Goal: Check status: Check status

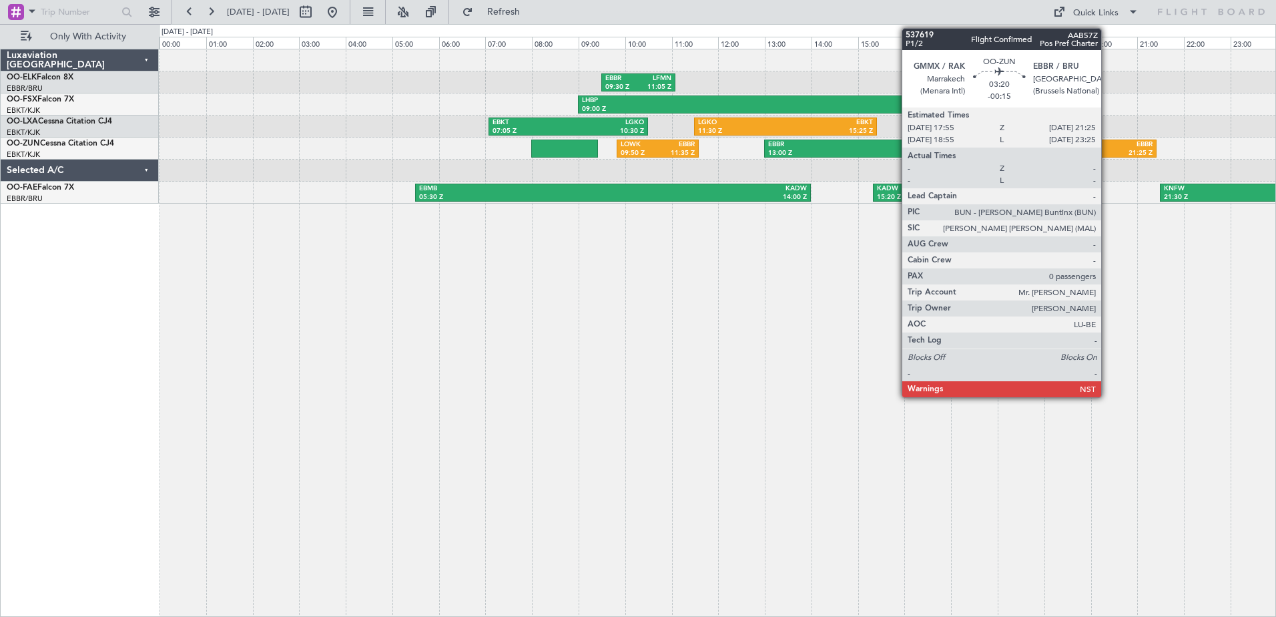
click at [1107, 149] on div "21:25 Z" at bounding box center [1113, 153] width 77 height 9
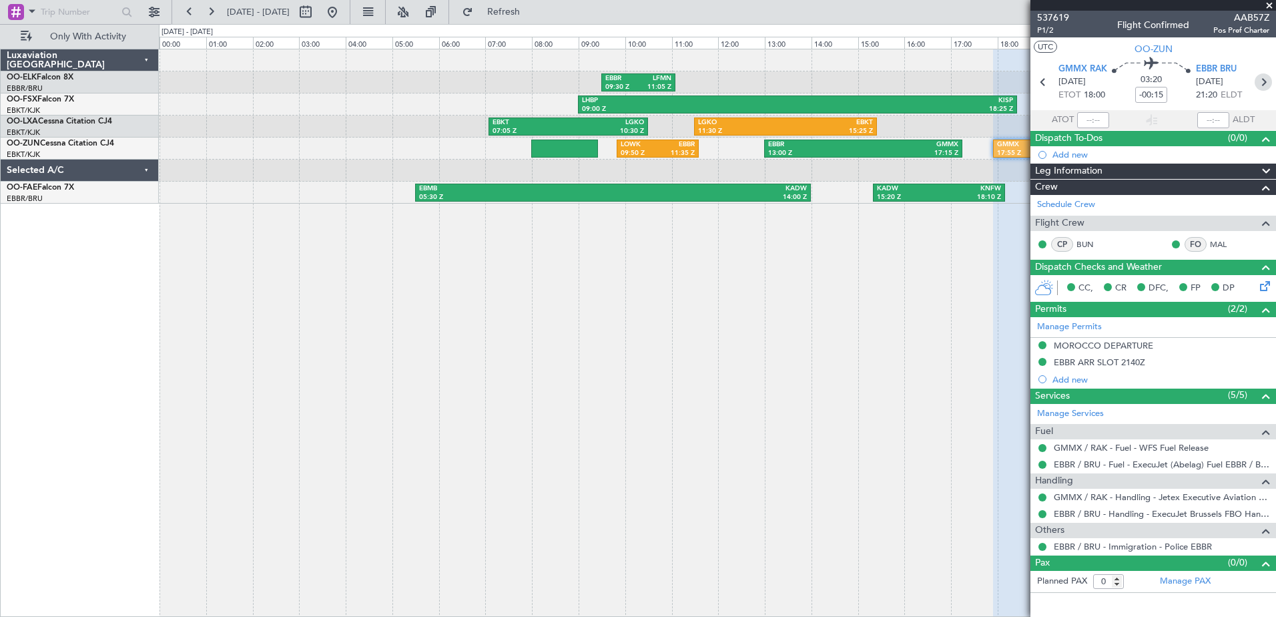
click at [1264, 81] on icon at bounding box center [1262, 81] width 17 height 17
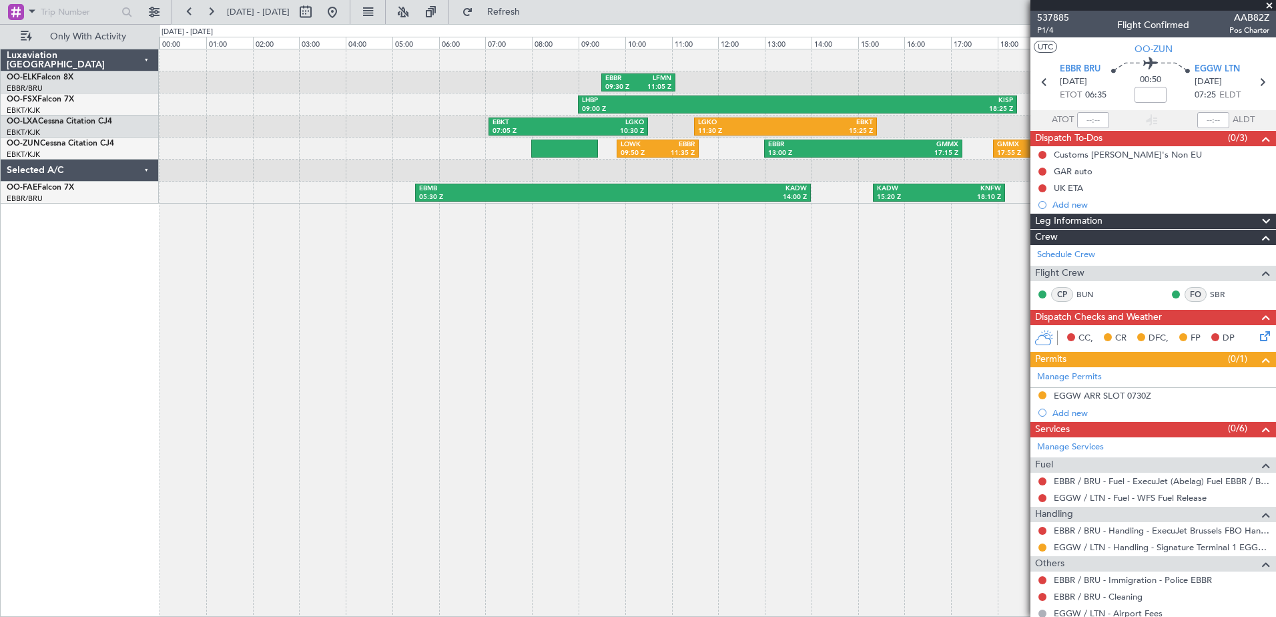
click at [1270, 2] on span at bounding box center [1268, 6] width 13 height 12
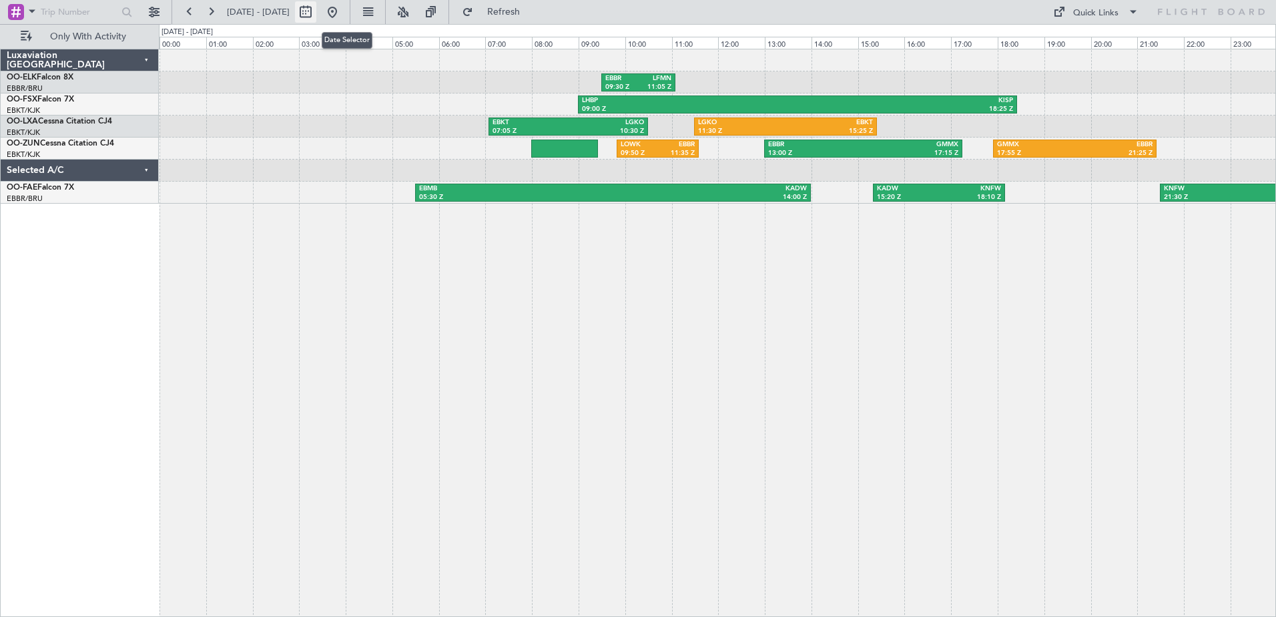
click at [316, 11] on button at bounding box center [305, 11] width 21 height 21
select select "10"
select select "2025"
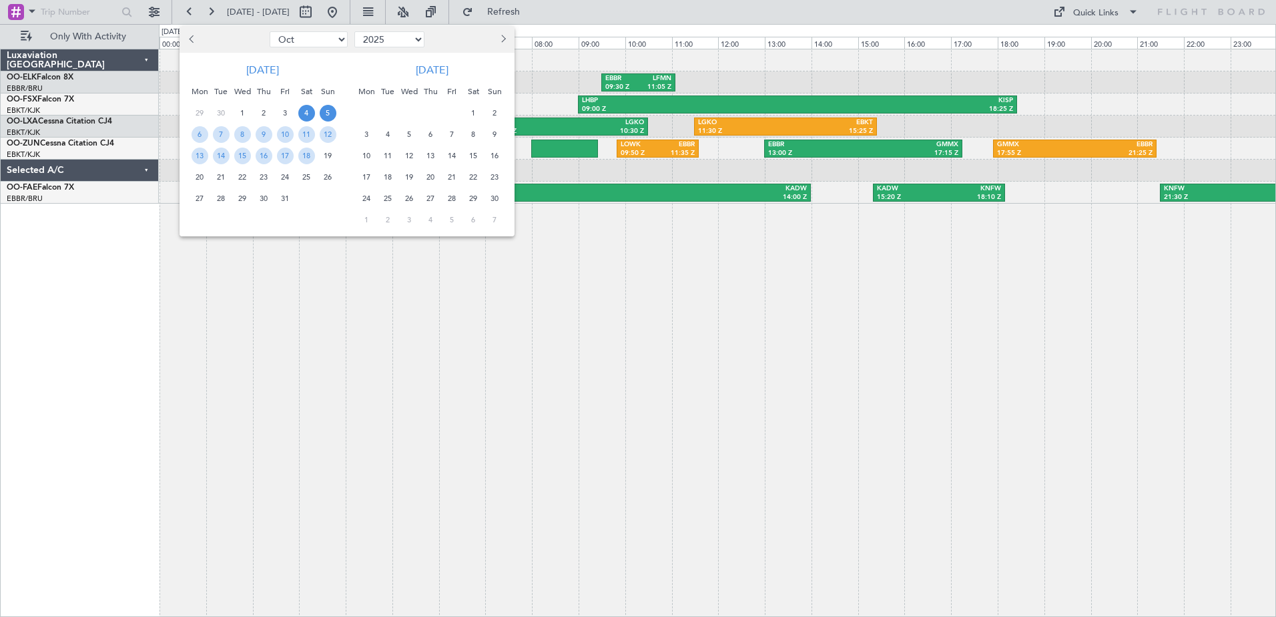
click at [326, 115] on span "5" at bounding box center [328, 113] width 17 height 17
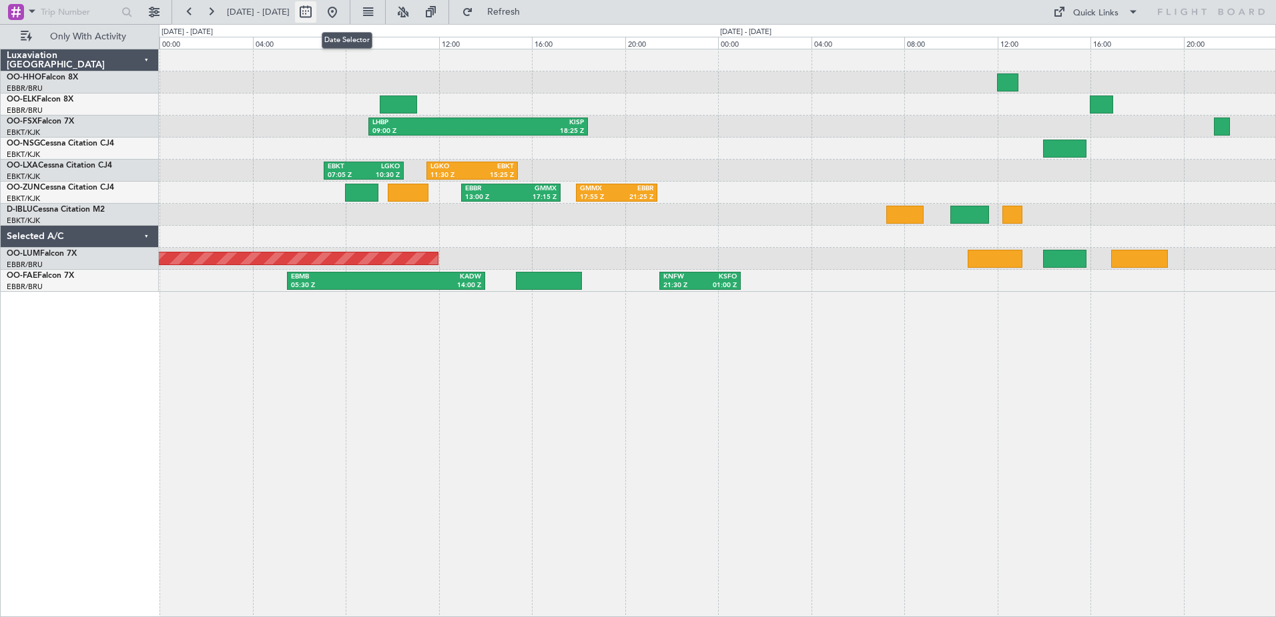
click at [316, 10] on button at bounding box center [305, 11] width 21 height 21
select select "10"
select select "2025"
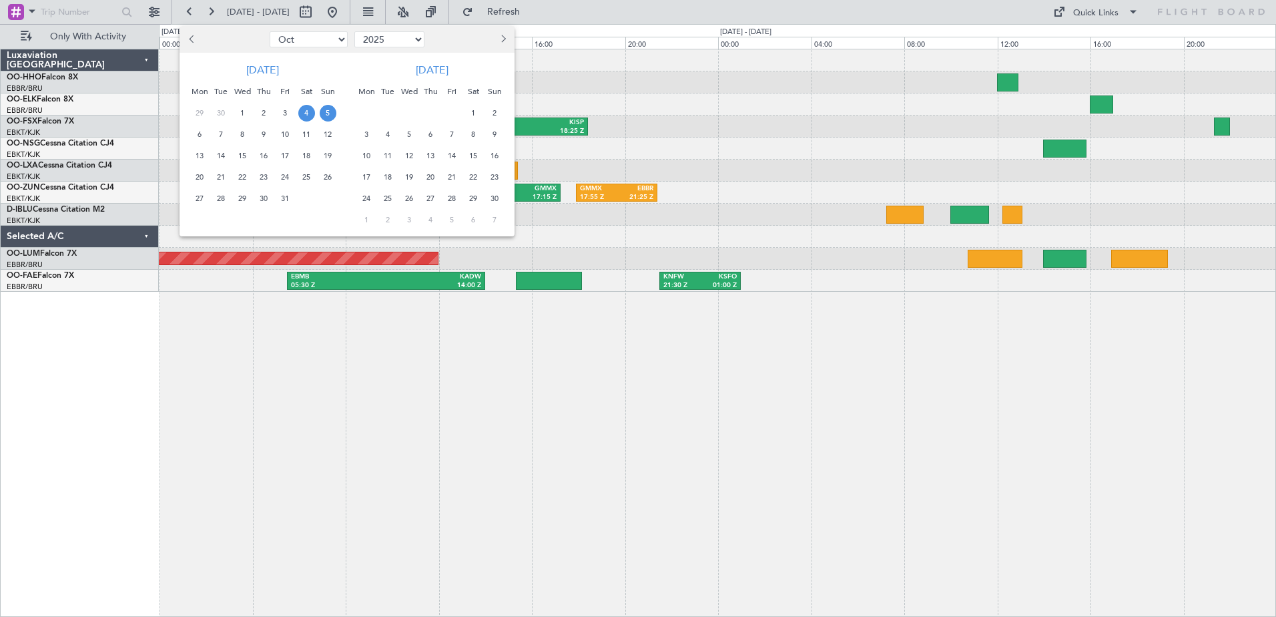
click at [326, 112] on span "5" at bounding box center [328, 113] width 17 height 17
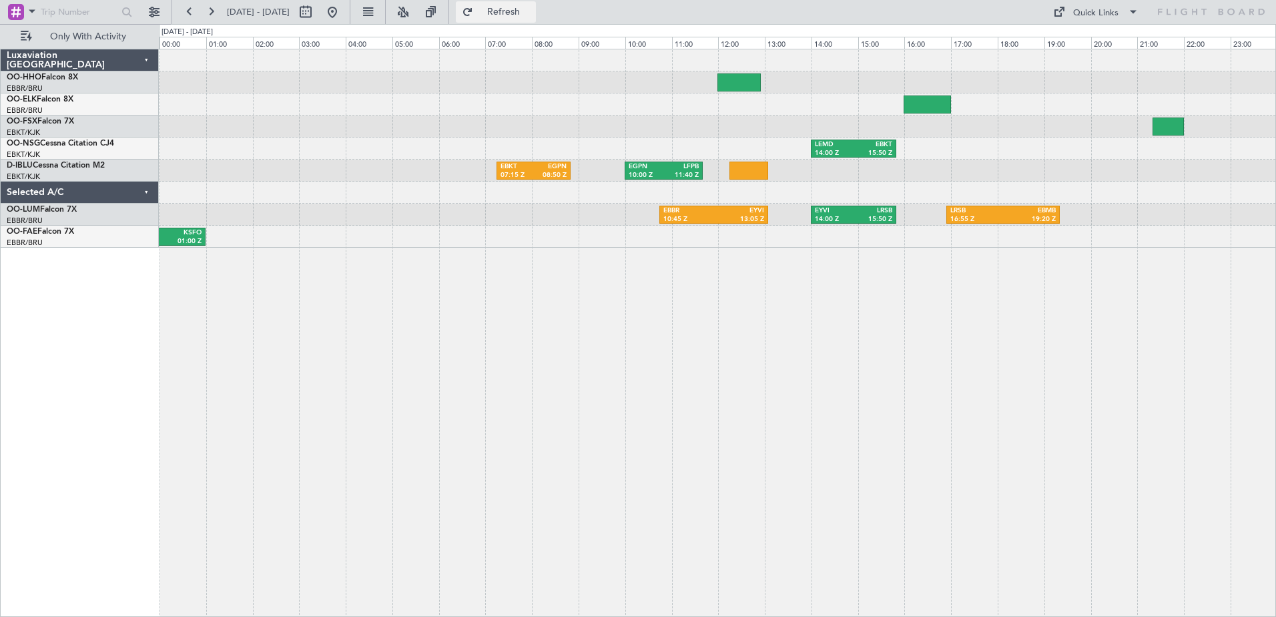
click at [510, 9] on button "Refresh" at bounding box center [496, 11] width 80 height 21
click at [187, 13] on button at bounding box center [189, 11] width 21 height 21
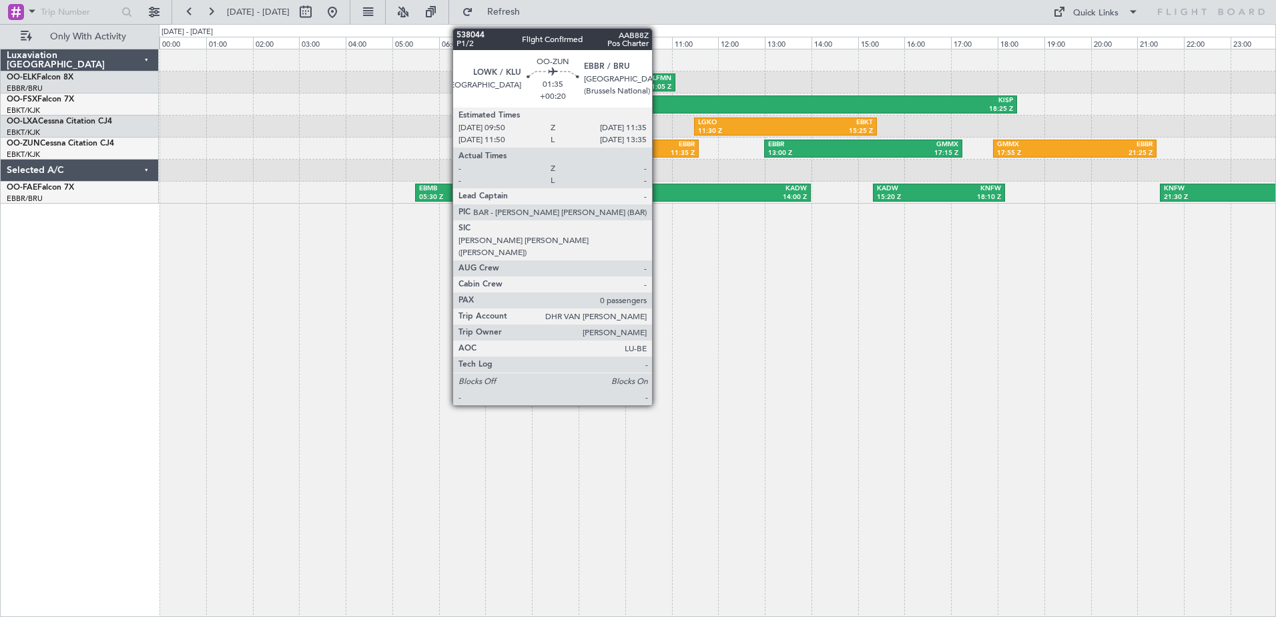
click at [658, 147] on div "EBBR" at bounding box center [675, 144] width 37 height 9
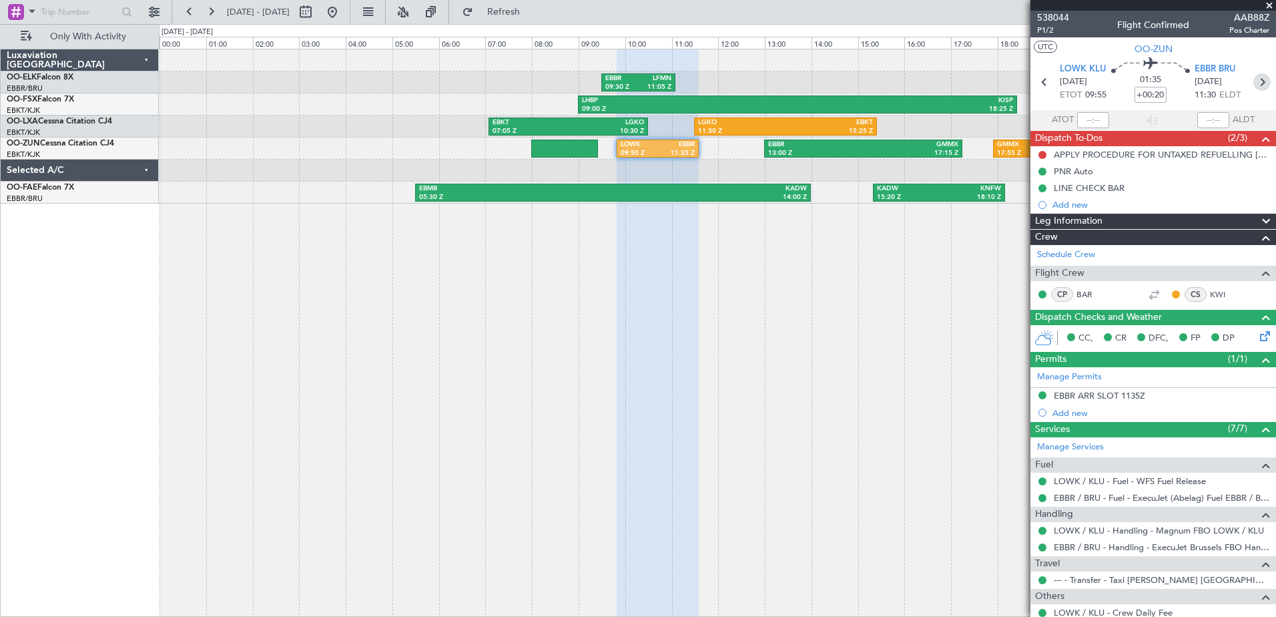
click at [1256, 78] on icon at bounding box center [1261, 81] width 17 height 17
type input "2"
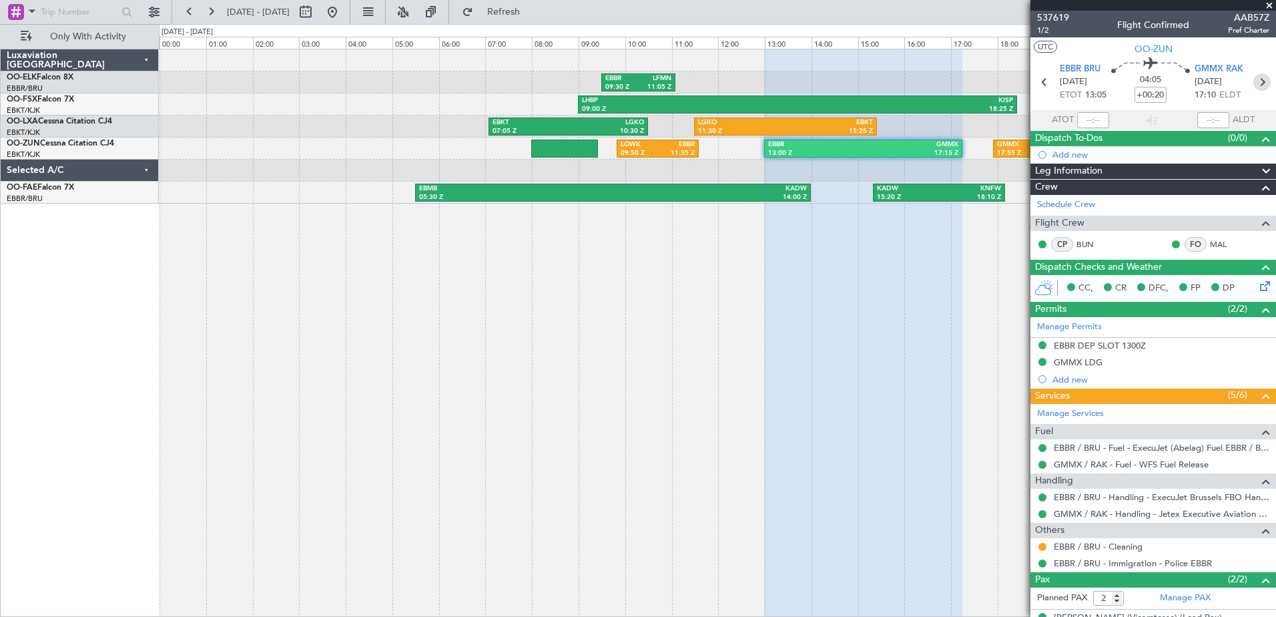
click at [1253, 81] on icon at bounding box center [1261, 81] width 17 height 17
type input "-00:15"
type input "0"
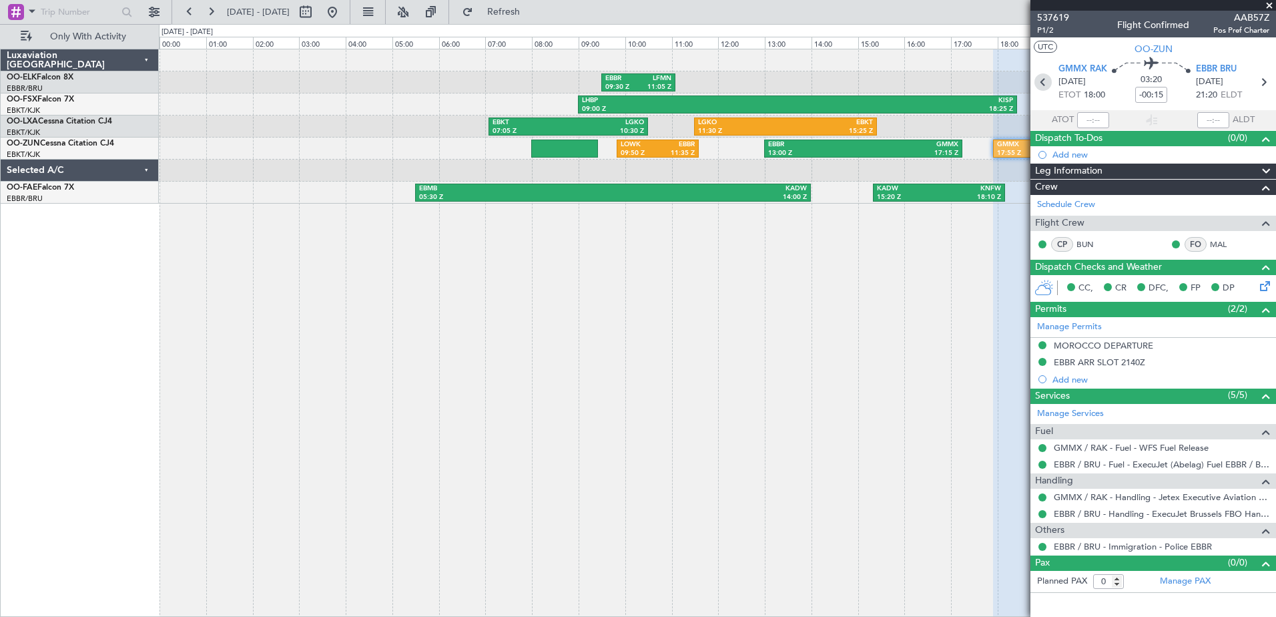
click at [1044, 80] on icon at bounding box center [1042, 81] width 17 height 17
type input "+00:20"
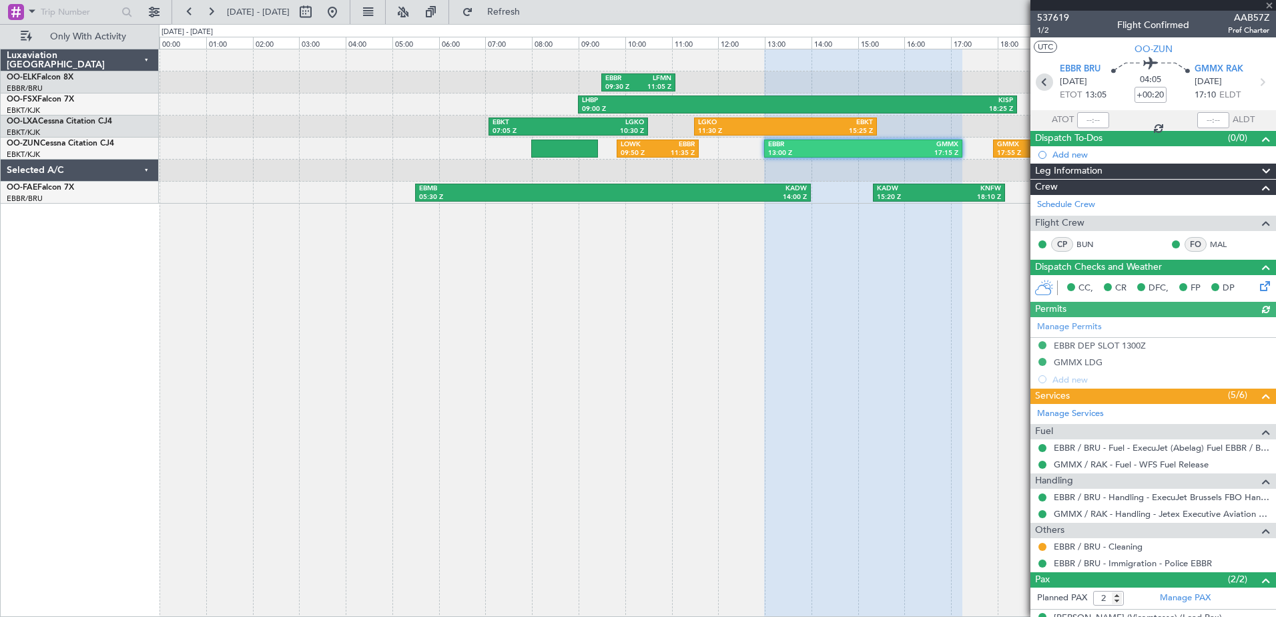
click at [1042, 80] on icon at bounding box center [1044, 81] width 17 height 17
type input "0"
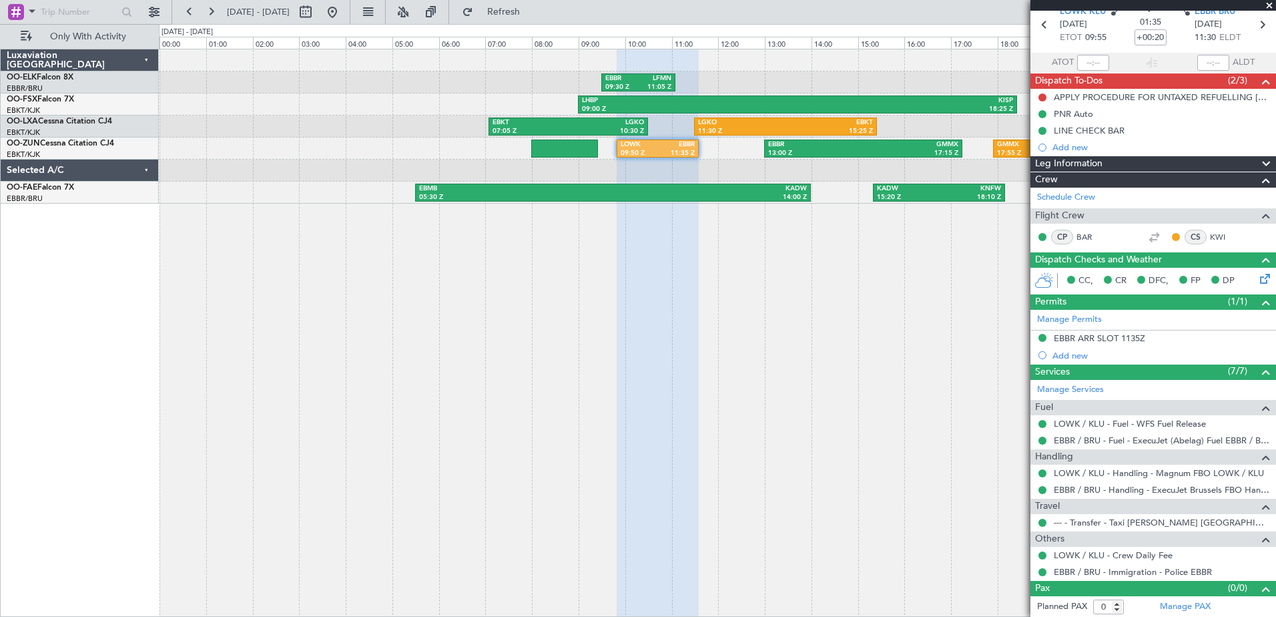
scroll to position [58, 0]
click at [1269, 1] on span at bounding box center [1268, 6] width 13 height 12
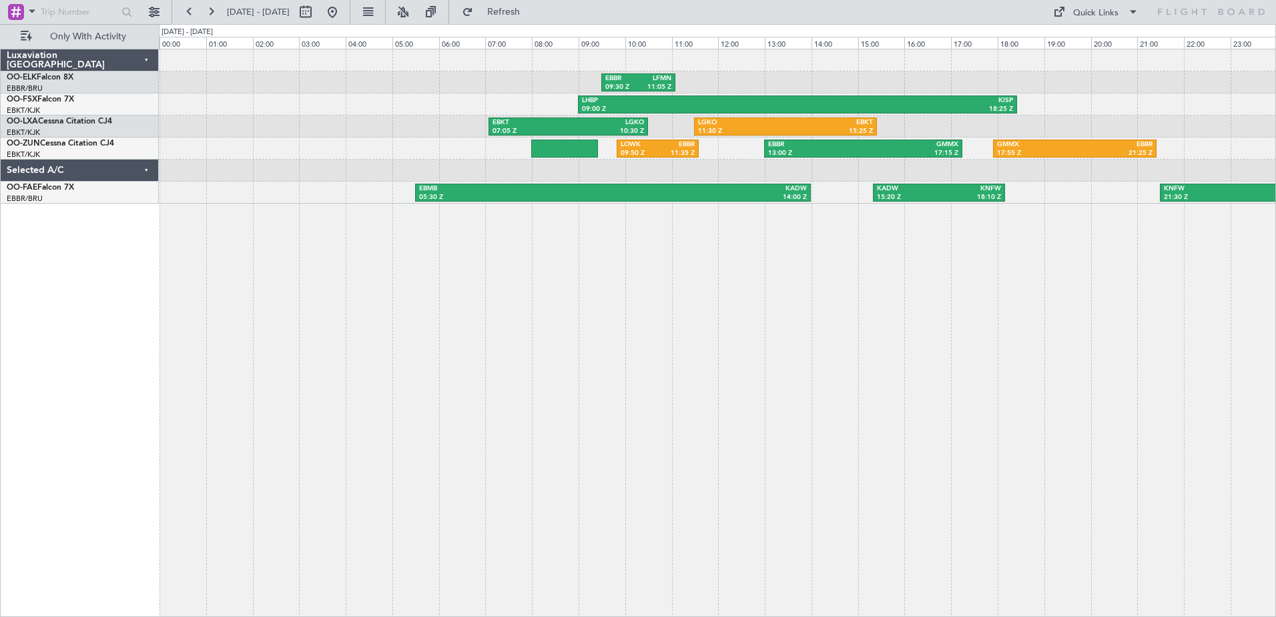
scroll to position [0, 0]
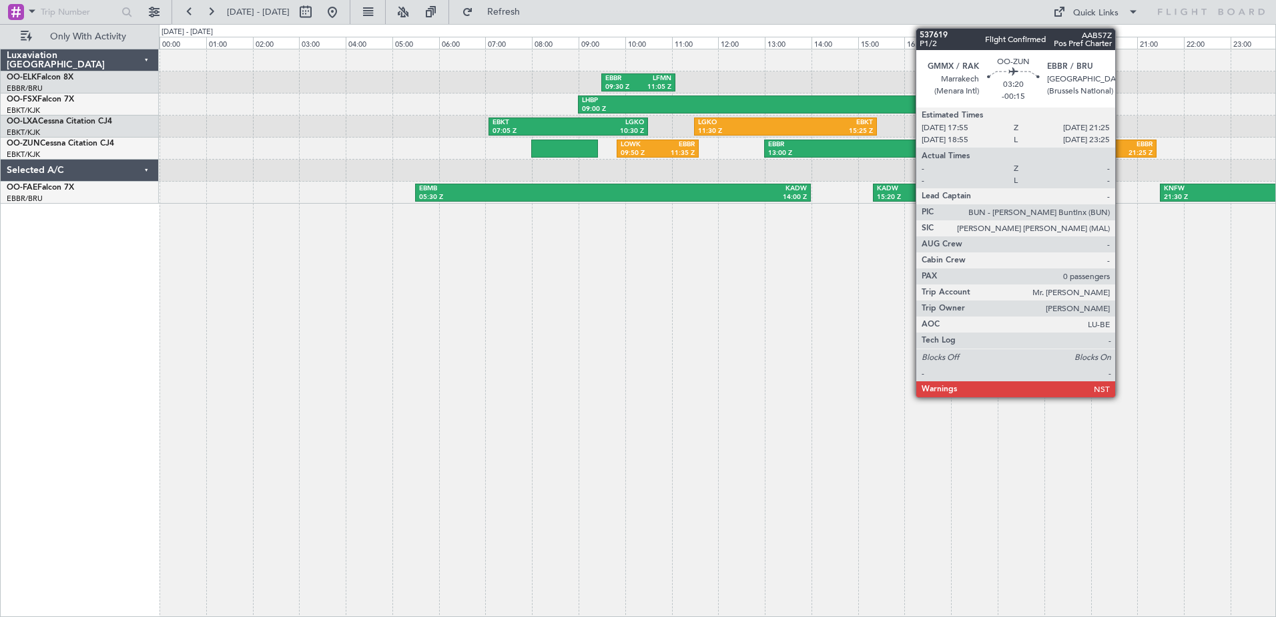
click at [1121, 141] on div "EBBR" at bounding box center [1113, 144] width 77 height 9
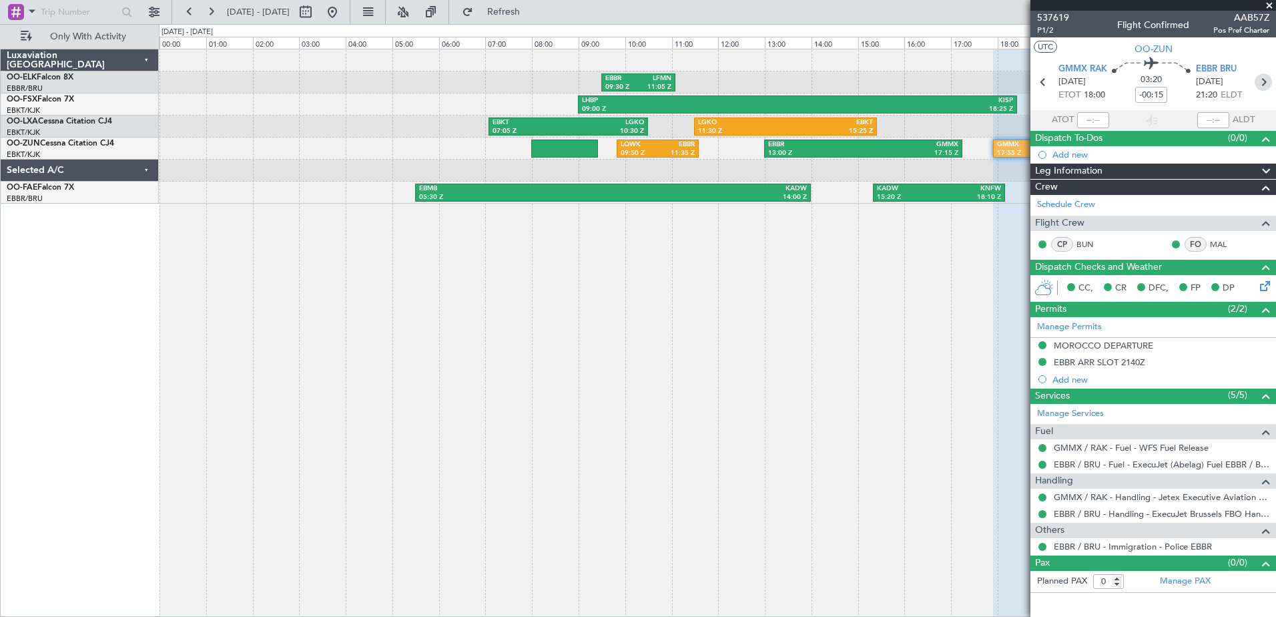
click at [1262, 82] on icon at bounding box center [1262, 81] width 17 height 17
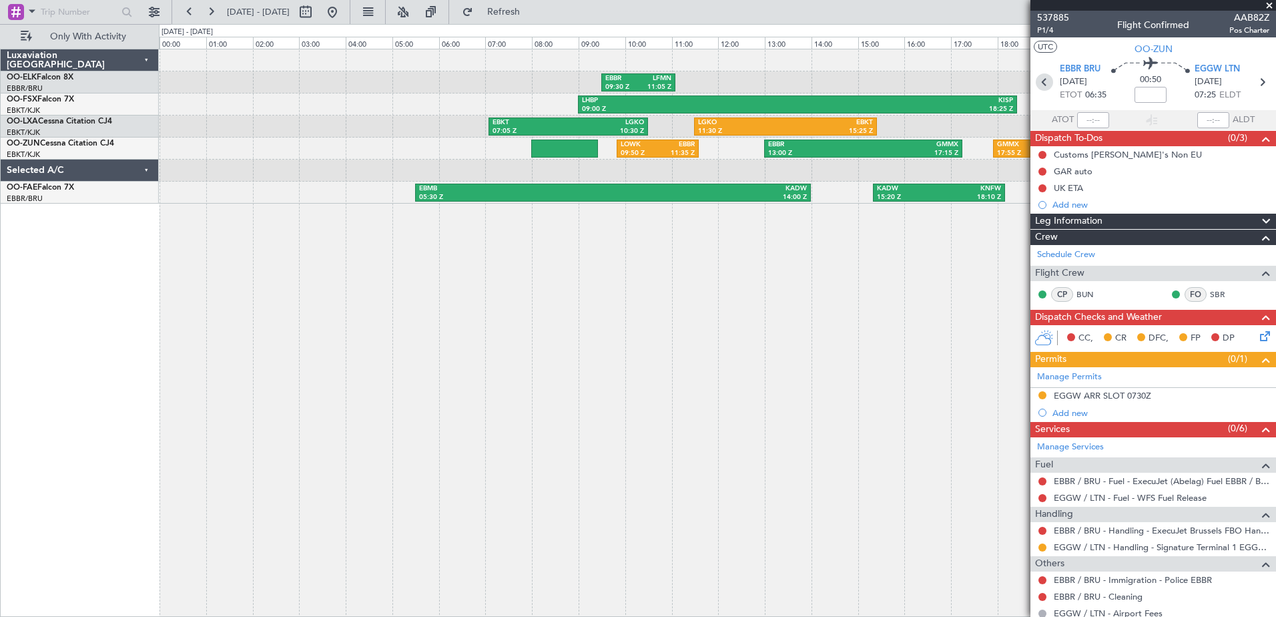
click at [1040, 80] on icon at bounding box center [1044, 81] width 17 height 17
type input "-00:15"
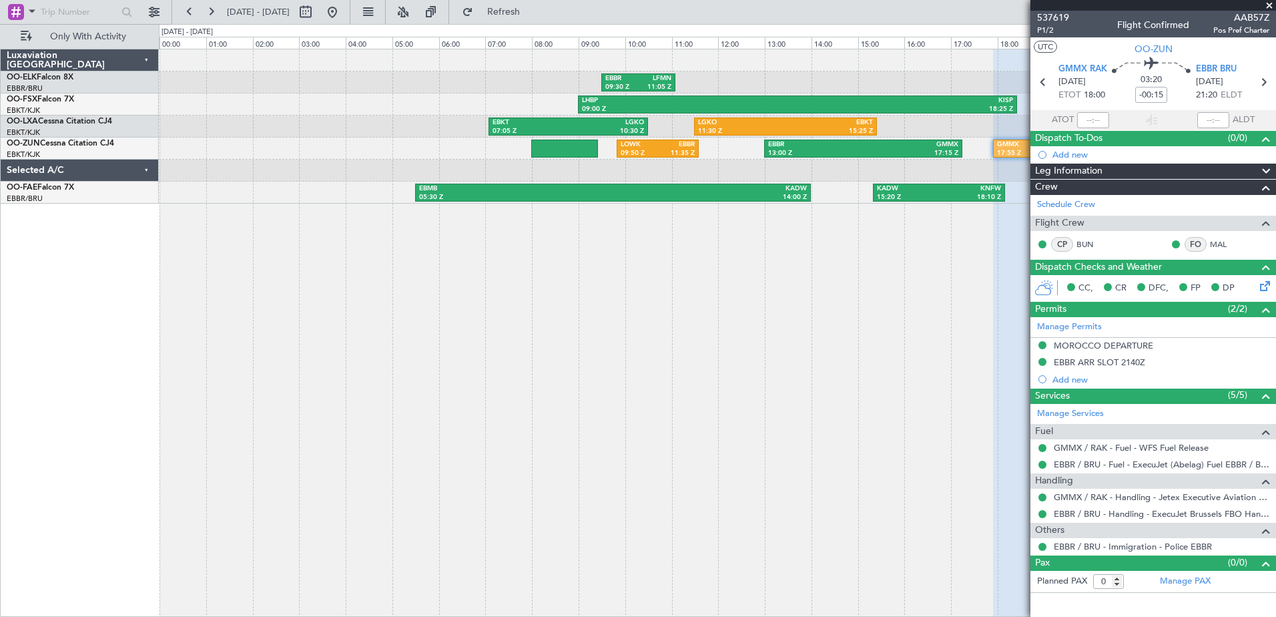
click at [1269, 4] on span at bounding box center [1268, 6] width 13 height 12
